Goal: Task Accomplishment & Management: Use online tool/utility

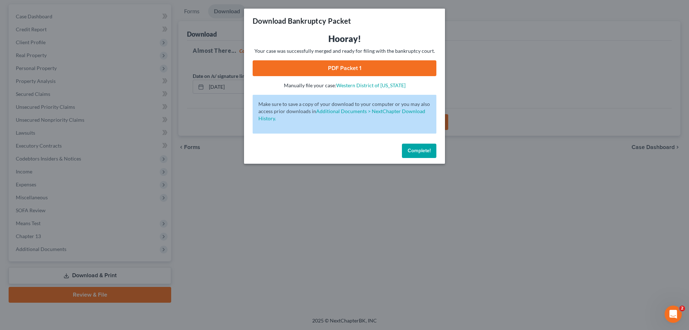
click at [421, 154] on button "Complete!" at bounding box center [419, 150] width 34 height 14
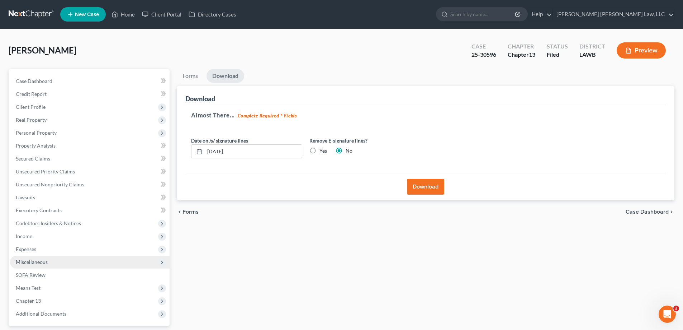
scroll to position [65, 0]
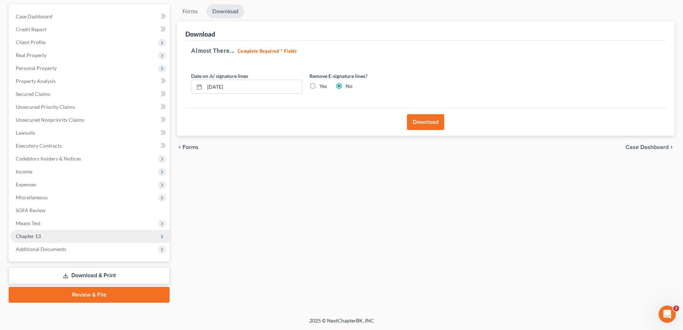
click at [32, 238] on span "Chapter 13" at bounding box center [28, 236] width 25 height 6
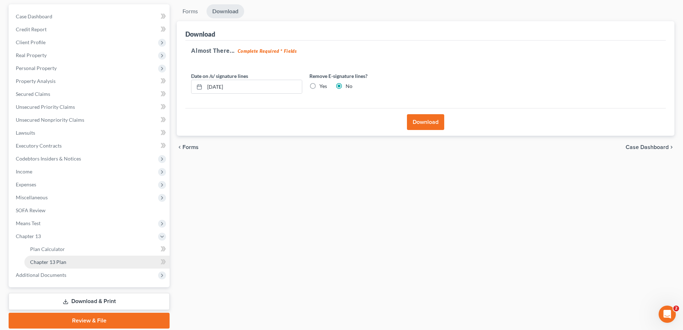
click at [64, 263] on span "Chapter 13 Plan" at bounding box center [48, 262] width 36 height 6
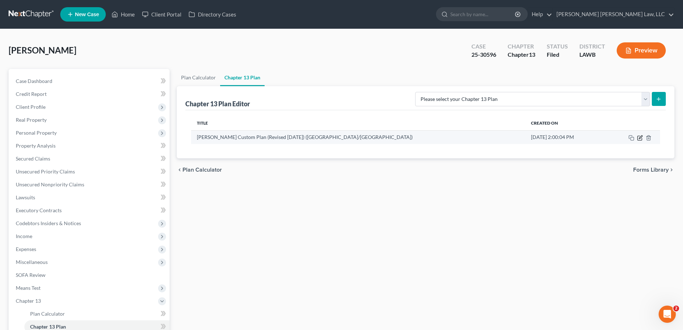
click at [639, 139] on icon "button" at bounding box center [640, 138] width 6 height 6
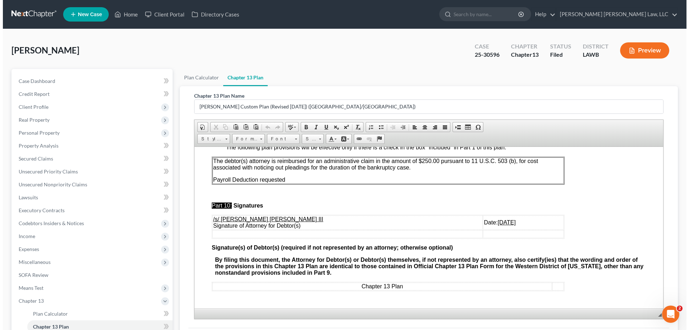
scroll to position [90, 0]
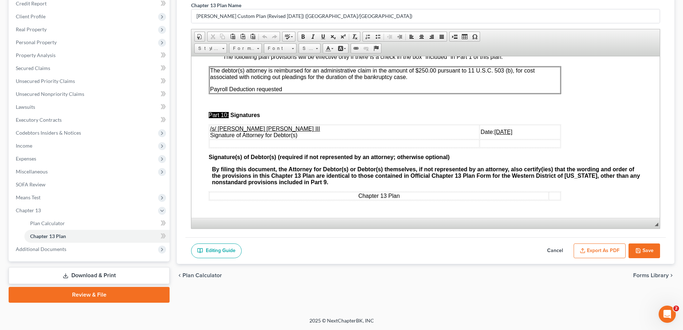
click at [598, 254] on button "Export as PDF" at bounding box center [600, 250] width 52 height 15
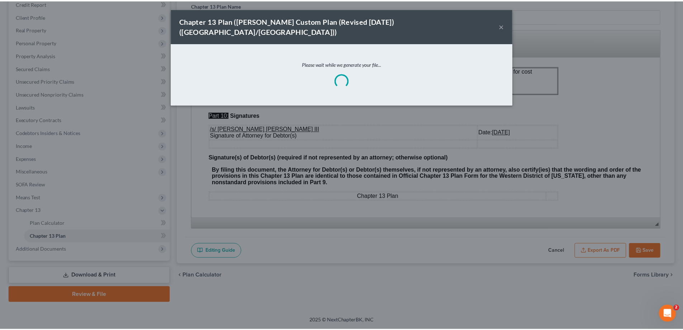
scroll to position [2177, 0]
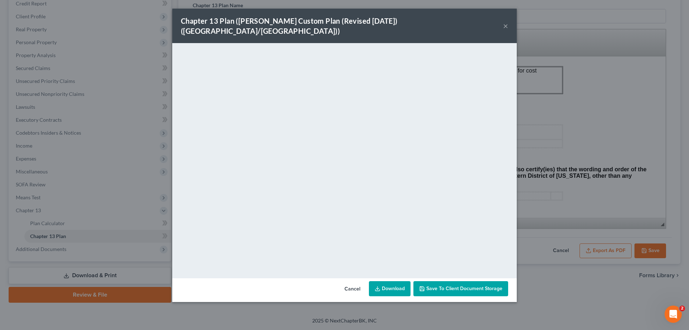
click at [505, 23] on button "×" at bounding box center [505, 26] width 5 height 9
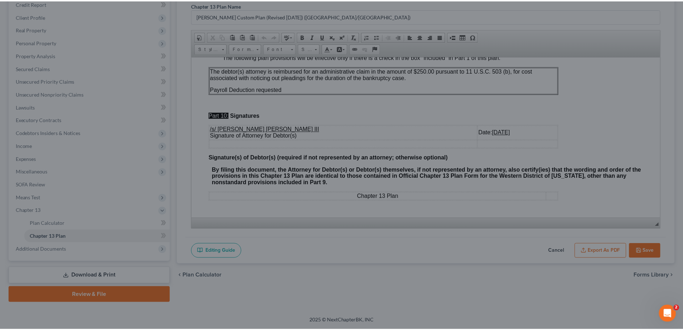
scroll to position [2184, 0]
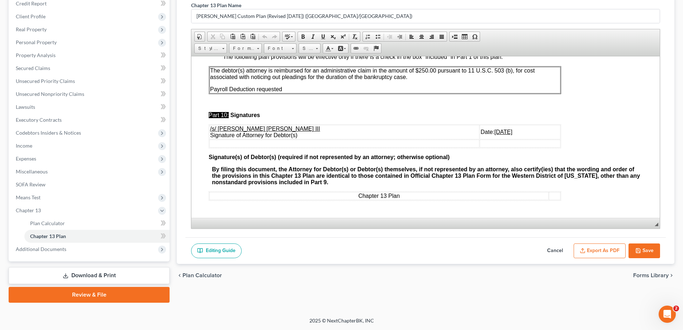
click at [651, 254] on button "Save" at bounding box center [645, 250] width 32 height 15
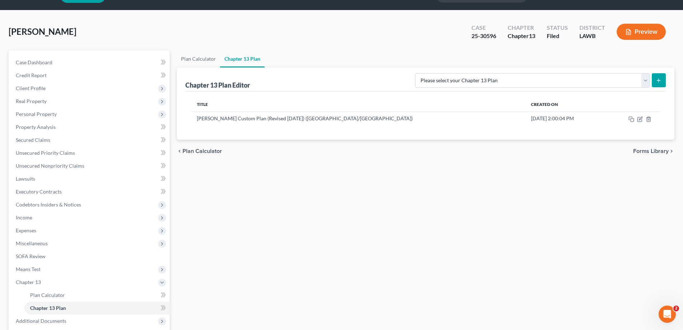
scroll to position [0, 0]
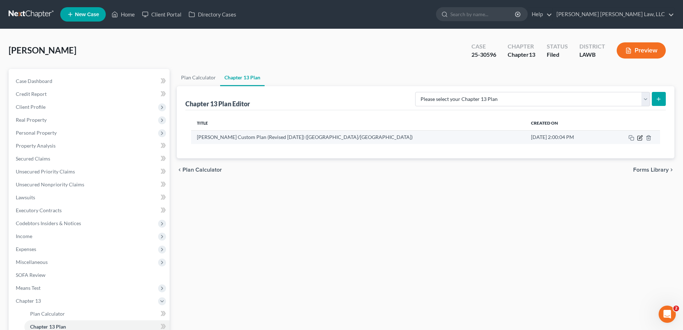
click at [640, 138] on icon "button" at bounding box center [640, 136] width 3 height 3
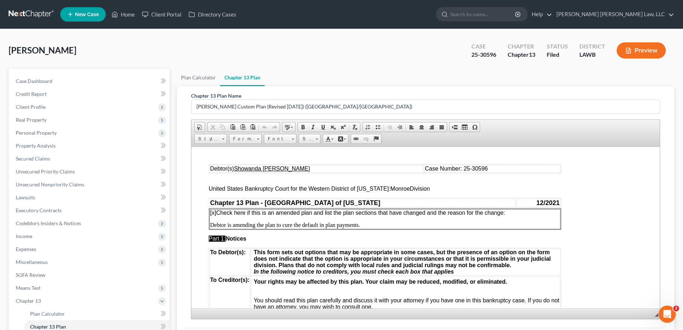
click at [534, 215] on p "[x] Check here if this is an amended plan and list the plan sections that have …" at bounding box center [385, 212] width 350 height 6
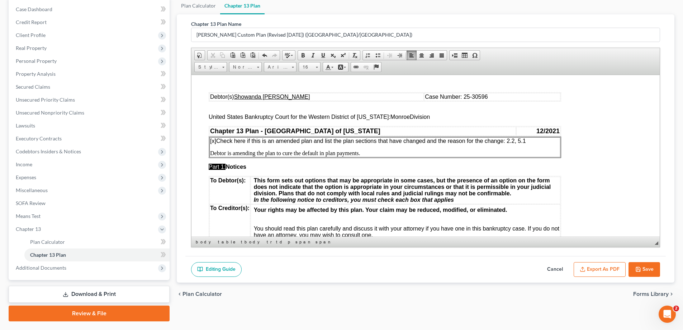
click at [653, 264] on button "Save" at bounding box center [645, 269] width 32 height 15
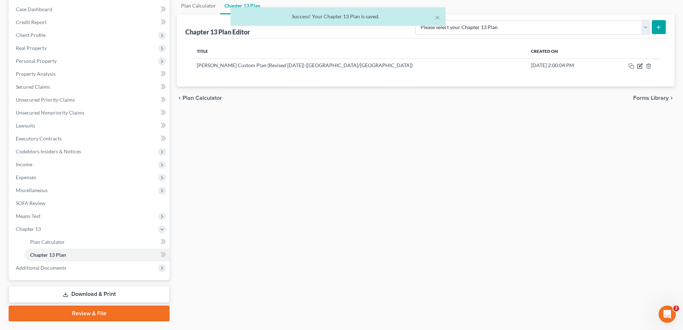
click at [640, 65] on icon "button" at bounding box center [640, 66] width 6 height 6
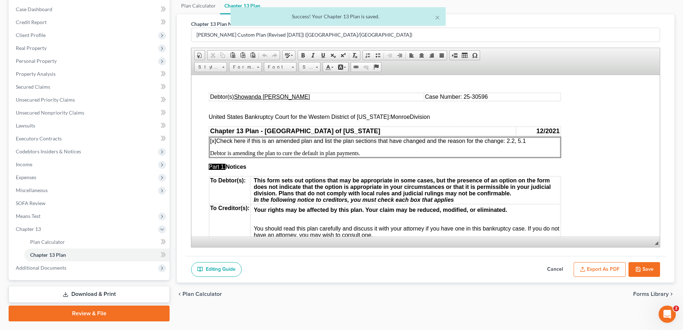
scroll to position [0, 0]
click at [600, 272] on button "Export as PDF" at bounding box center [600, 269] width 52 height 15
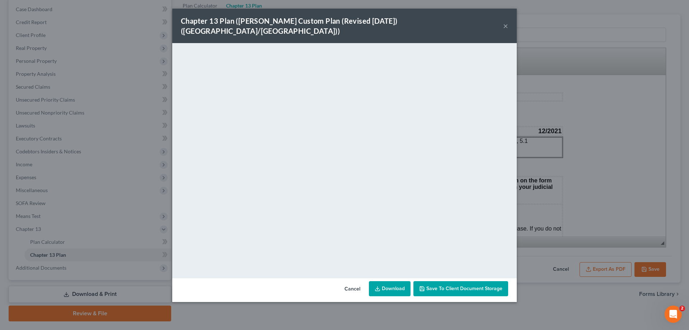
drag, startPoint x: 505, startPoint y: 20, endPoint x: 657, endPoint y: 298, distance: 317.2
click at [505, 22] on button "×" at bounding box center [505, 26] width 5 height 9
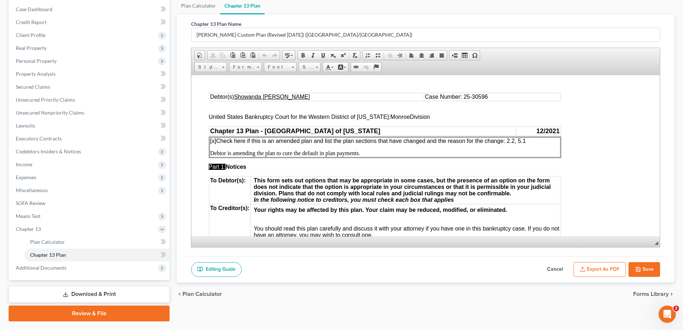
click at [647, 272] on button "Save" at bounding box center [645, 269] width 32 height 15
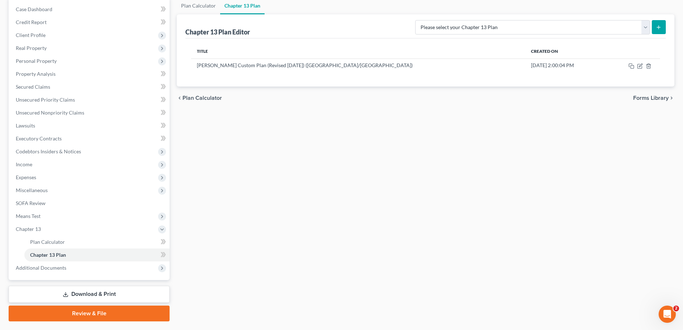
scroll to position [90, 0]
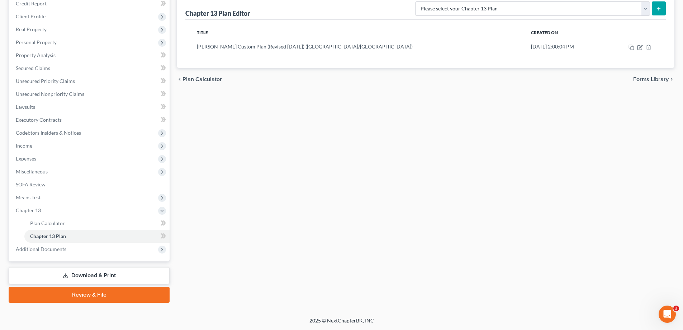
click at [79, 284] on div "Case Dashboard Payments Invoices Payments Payments Credit Report Client Profile" at bounding box center [89, 140] width 168 height 324
click at [81, 274] on link "Download & Print" at bounding box center [89, 275] width 161 height 17
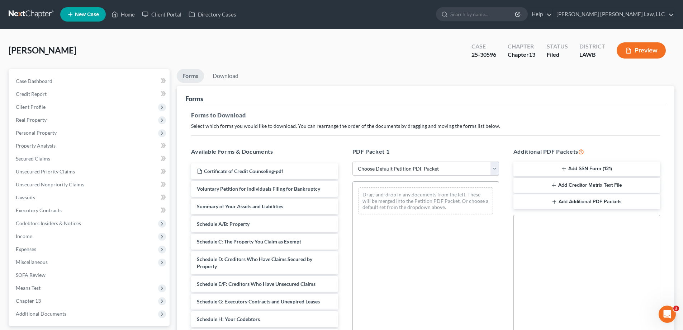
drag, startPoint x: 434, startPoint y: 163, endPoint x: 426, endPoint y: 174, distance: 13.8
click at [434, 163] on select "Choose Default Petition PDF Packet Complete Bankruptcy Petition (all forms and …" at bounding box center [426, 168] width 147 height 14
select select "2"
click at [353, 161] on select "Choose Default Petition PDF Packet Complete Bankruptcy Petition (all forms and …" at bounding box center [426, 168] width 147 height 14
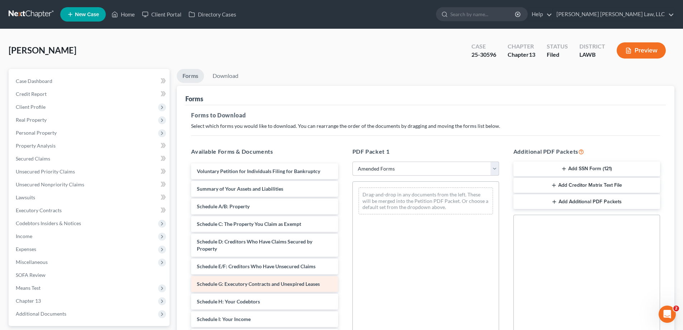
scroll to position [72, 0]
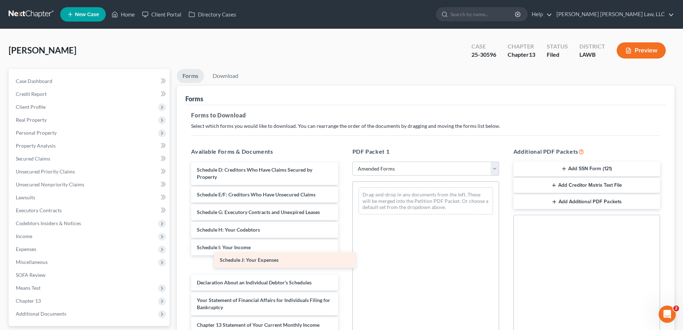
drag, startPoint x: 240, startPoint y: 263, endPoint x: 383, endPoint y: 225, distance: 147.9
click at [344, 216] on div "Schedule J: Your Expenses Voluntary Petition for Individuals Filing for Bankrup…" at bounding box center [264, 250] width 158 height 319
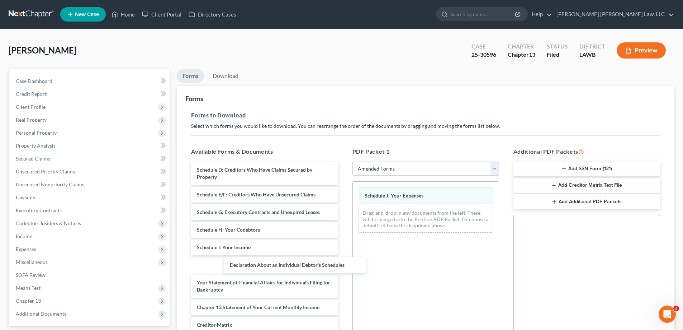
drag, startPoint x: 250, startPoint y: 260, endPoint x: 446, endPoint y: 231, distance: 197.2
click at [344, 245] on div "Declaration About an Individual Debtor's Schedules Voluntary Petition for Indiv…" at bounding box center [264, 241] width 158 height 301
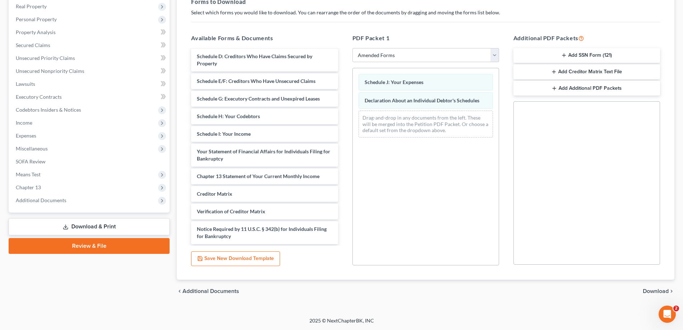
click at [653, 288] on span "Download" at bounding box center [656, 291] width 26 height 6
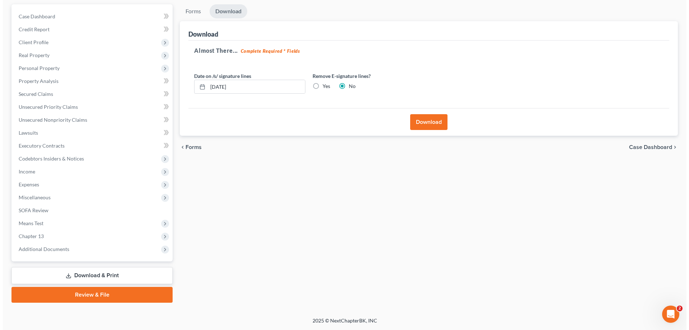
scroll to position [65, 0]
click at [427, 122] on button "Download" at bounding box center [425, 122] width 37 height 16
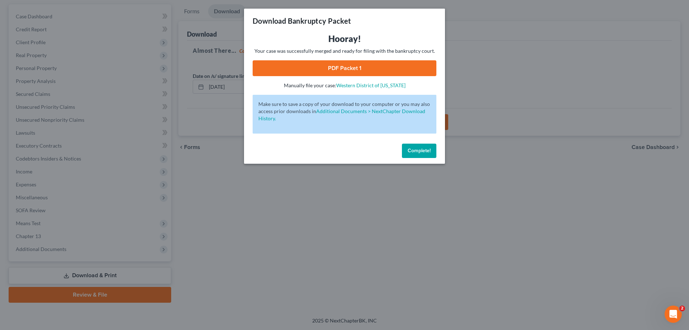
click at [380, 65] on link "PDF Packet 1" at bounding box center [345, 68] width 184 height 16
